Goal: Entertainment & Leisure: Browse casually

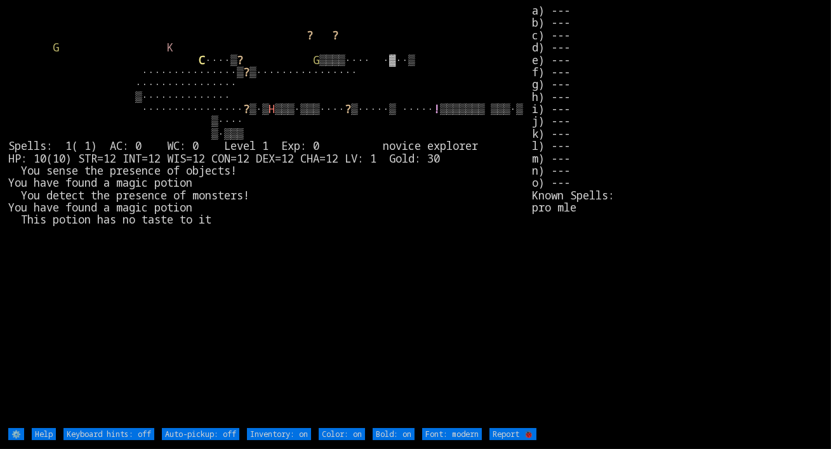
type off "Auto-pickup: on"
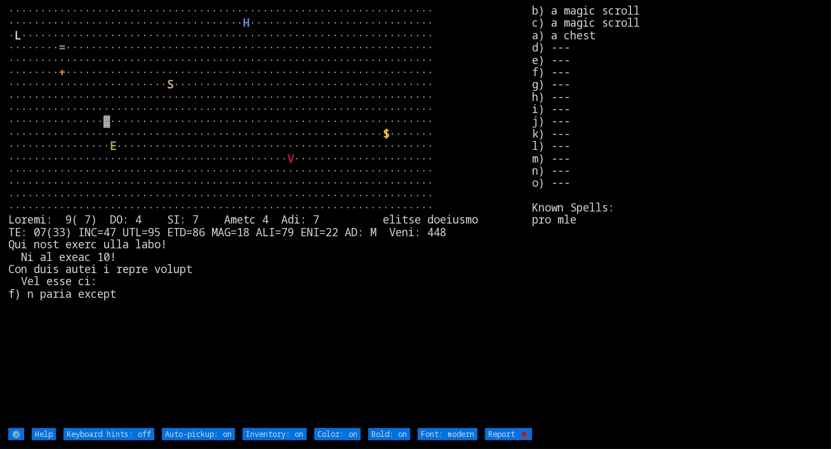
type off "Auto-pickup: off"
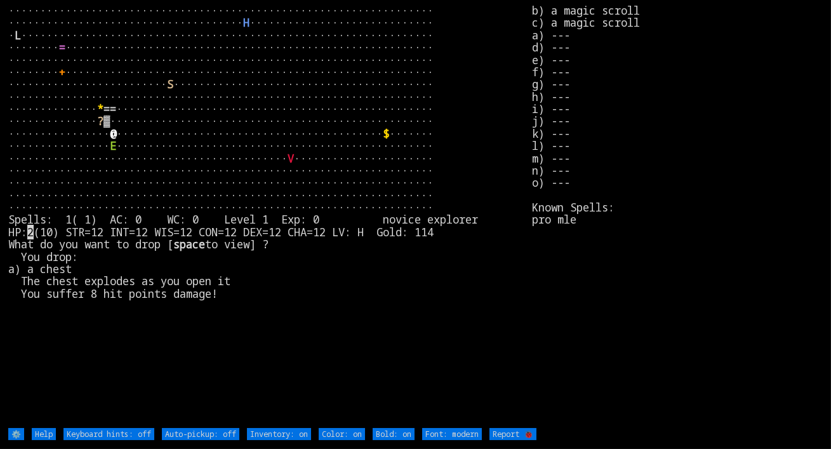
type off "Auto-pickup: on"
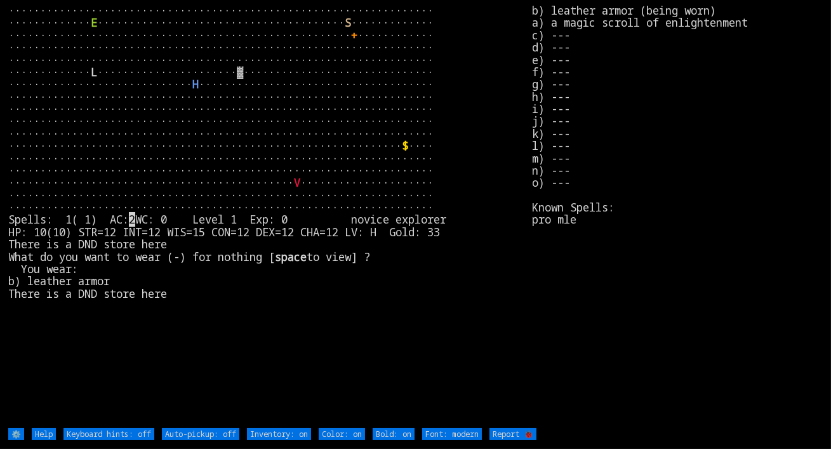
type off "Auto-pickup: on"
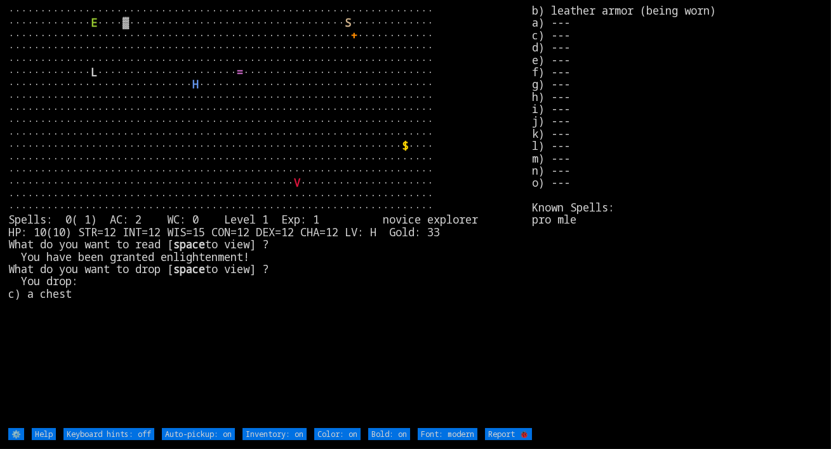
type off "Auto-pickup: off"
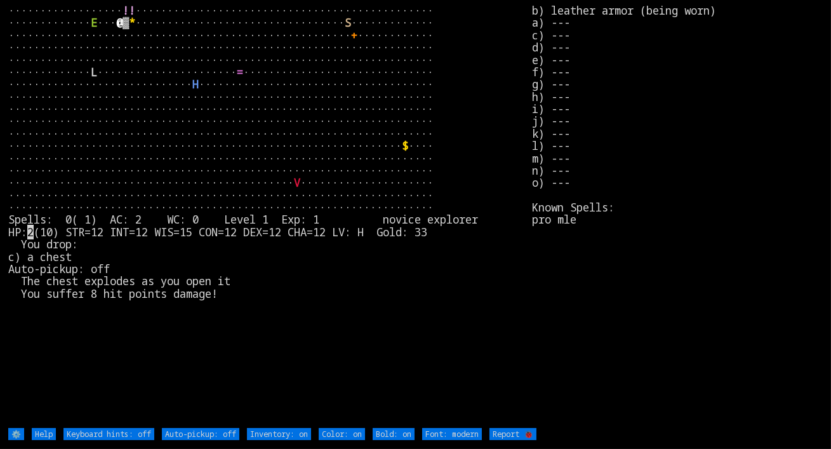
type off "Auto-pickup: on"
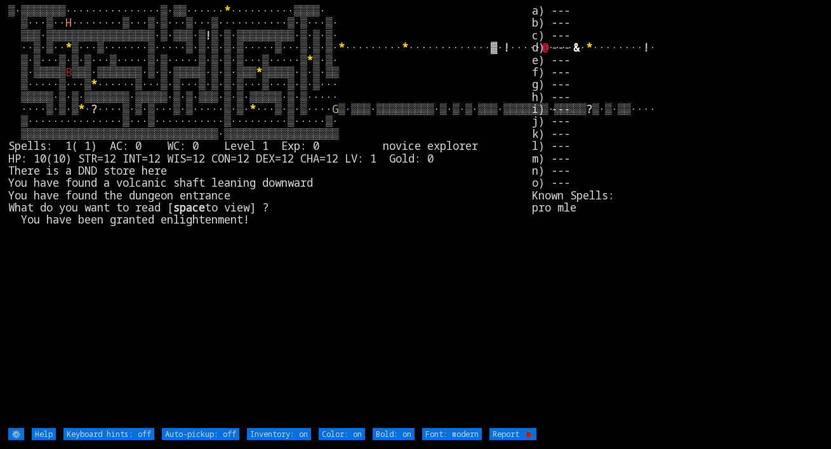
type off "Auto-pickup: on"
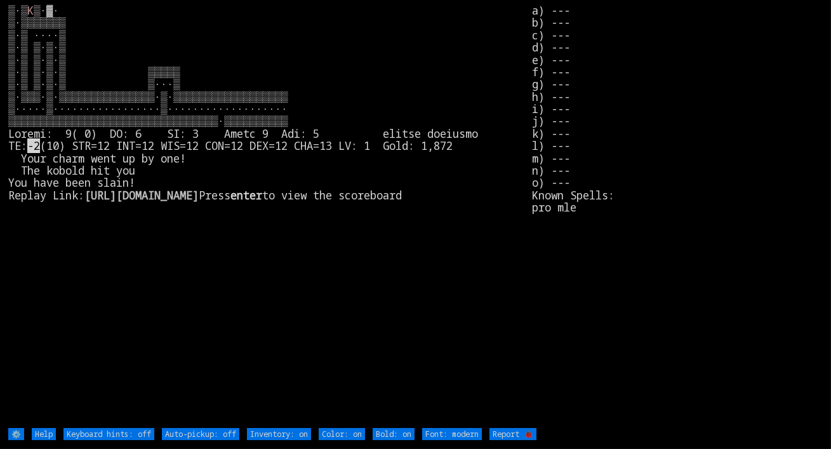
click at [463, 129] on larn "▒·▒ K -2 (10) STR=12 INT=12 WIS=12 CON=12 DEX=12 CHA=13 LV: 1 Gold: 1,872 Your …" at bounding box center [270, 215] width 524 height 422
